Goal: Information Seeking & Learning: Learn about a topic

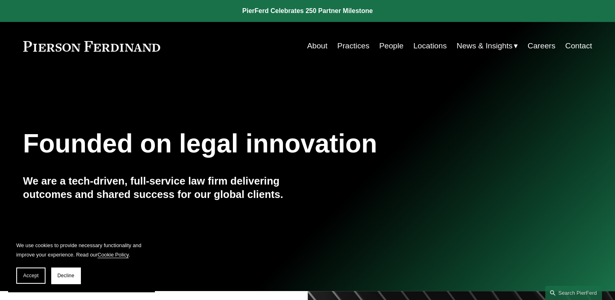
click at [351, 49] on link "Practices" at bounding box center [353, 45] width 32 height 15
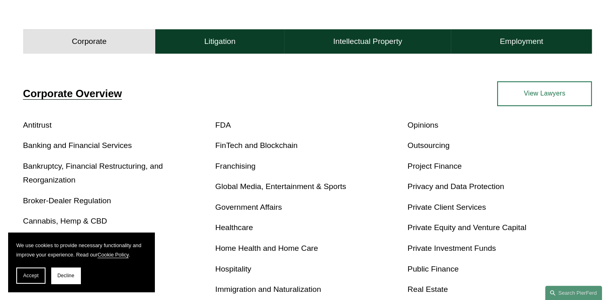
scroll to position [260, 0]
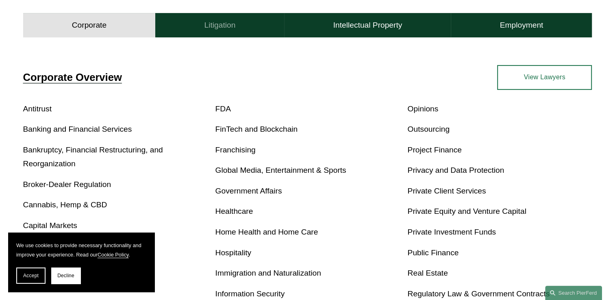
click at [213, 22] on h4 "Litigation" at bounding box center [219, 25] width 31 height 10
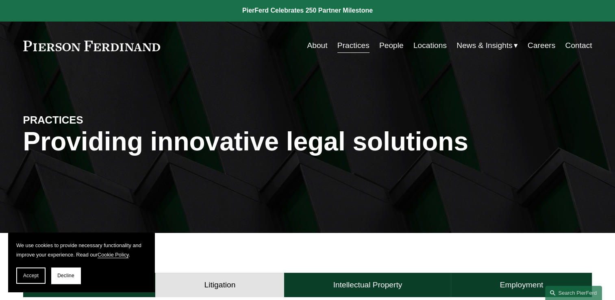
scroll to position [0, 0]
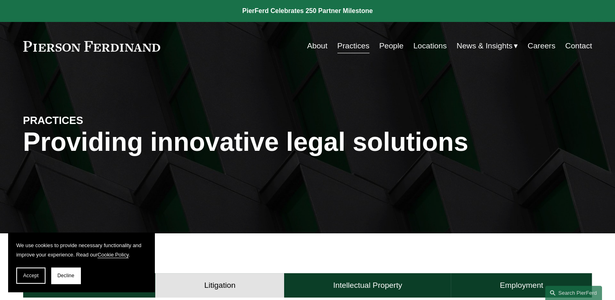
click at [321, 45] on link "About" at bounding box center [317, 45] width 20 height 15
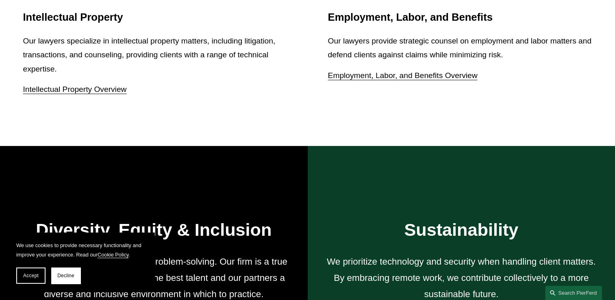
scroll to position [1219, 0]
